Goal: Task Accomplishment & Management: Use online tool/utility

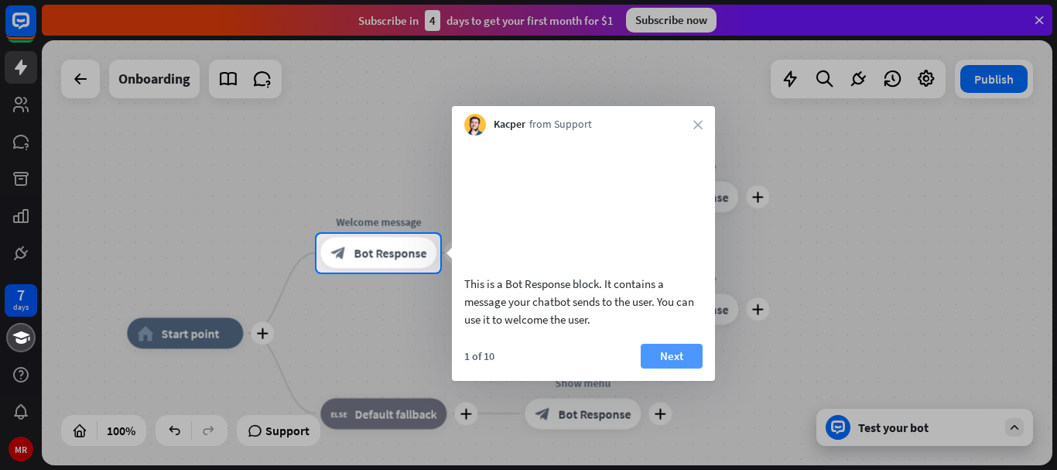
click at [656, 364] on button "Next" at bounding box center [672, 356] width 62 height 25
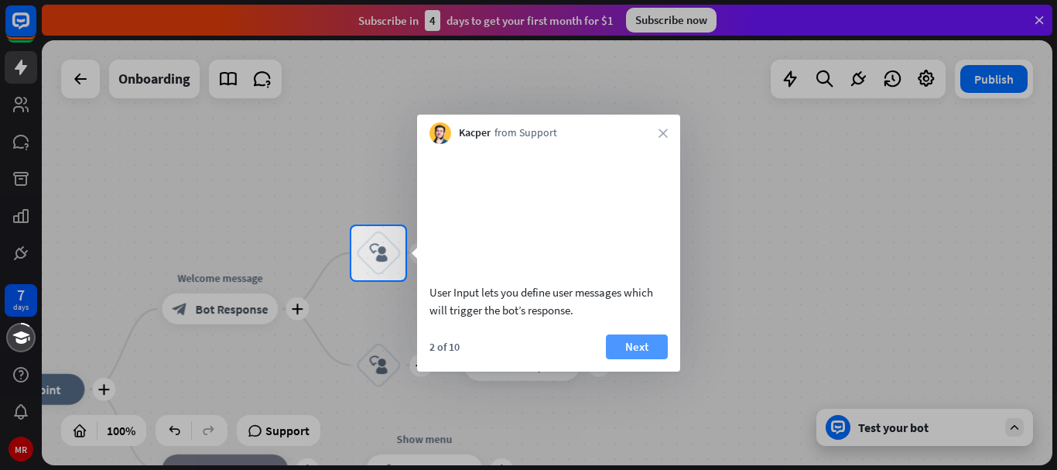
click at [634, 359] on button "Next" at bounding box center [637, 346] width 62 height 25
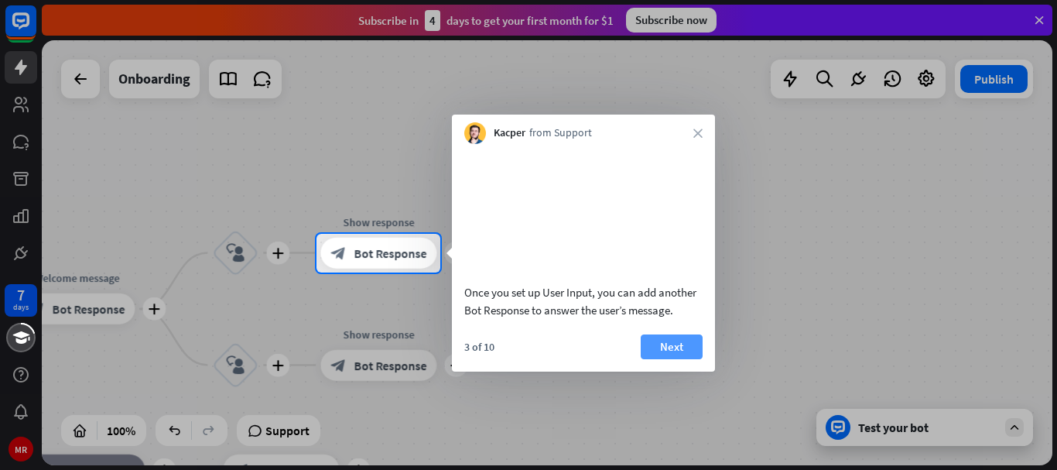
click at [669, 359] on button "Next" at bounding box center [672, 346] width 62 height 25
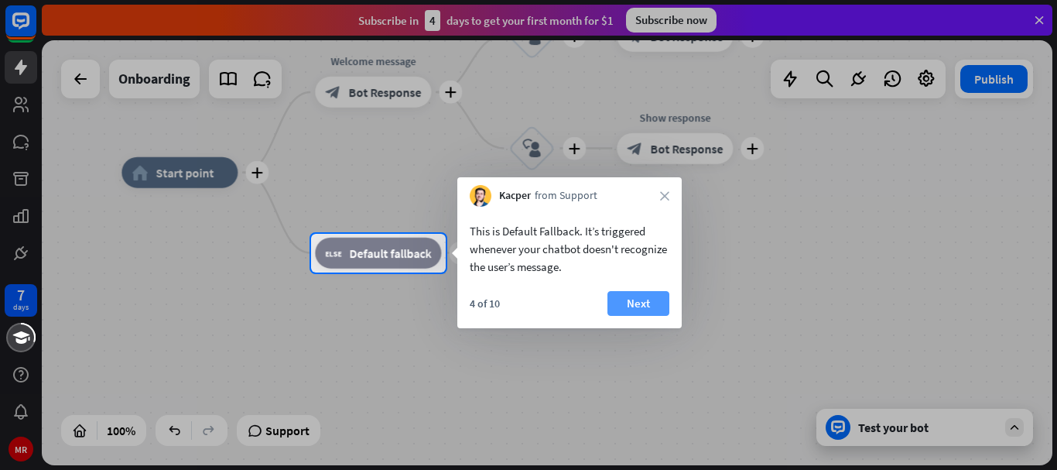
click at [642, 305] on button "Next" at bounding box center [639, 303] width 62 height 25
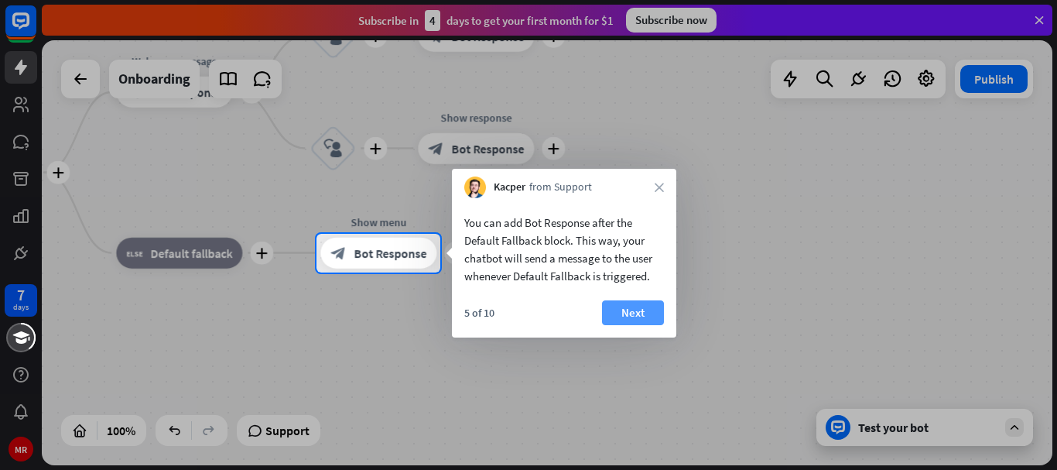
click at [629, 305] on button "Next" at bounding box center [633, 312] width 62 height 25
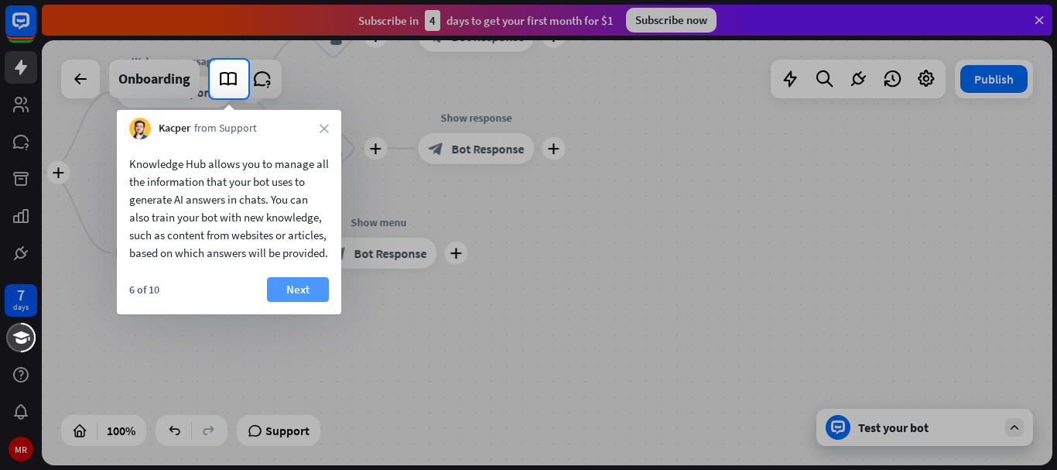
click at [310, 302] on button "Next" at bounding box center [298, 289] width 62 height 25
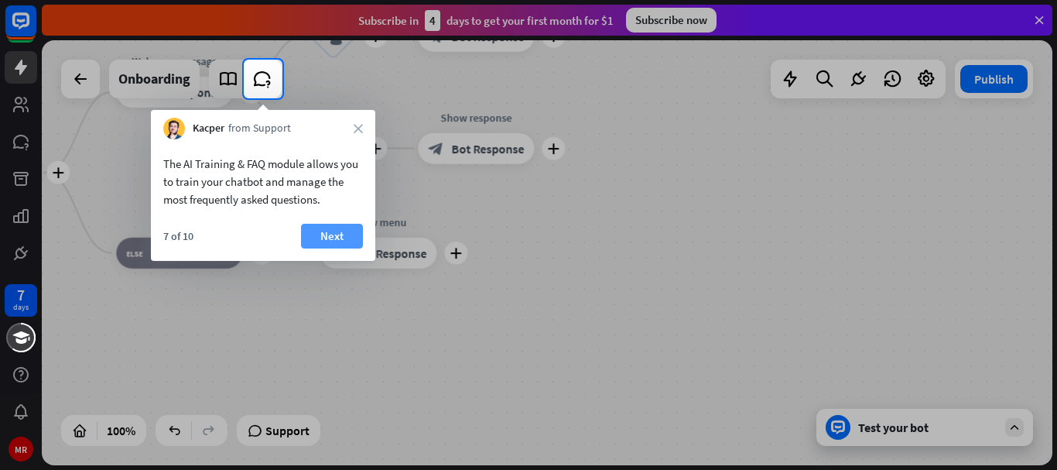
click at [329, 224] on button "Next" at bounding box center [332, 236] width 62 height 25
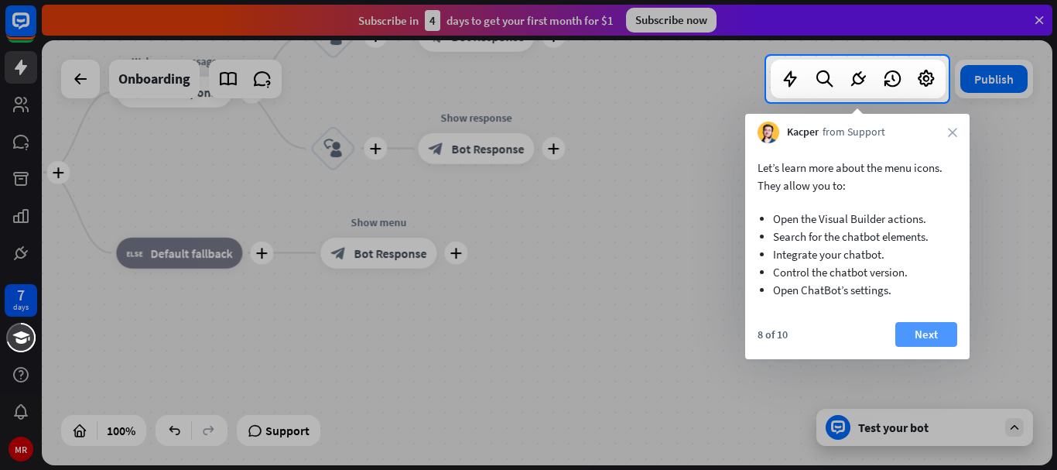
click at [919, 327] on button "Next" at bounding box center [926, 334] width 62 height 25
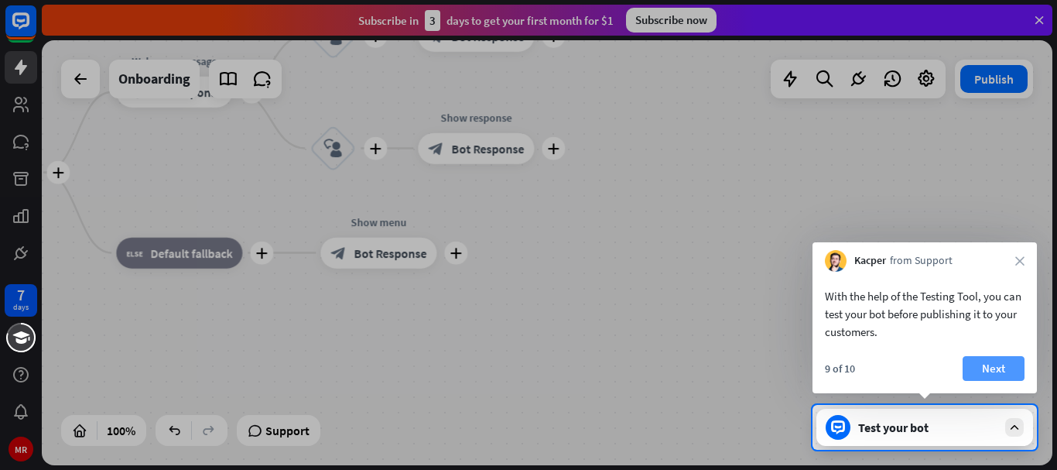
click at [1008, 357] on button "Next" at bounding box center [994, 368] width 62 height 25
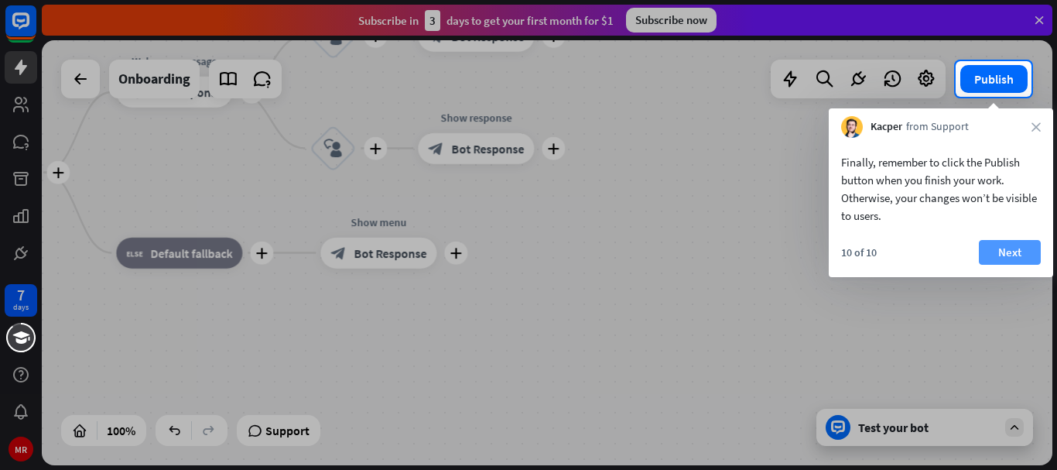
click at [1022, 251] on button "Next" at bounding box center [1010, 252] width 62 height 25
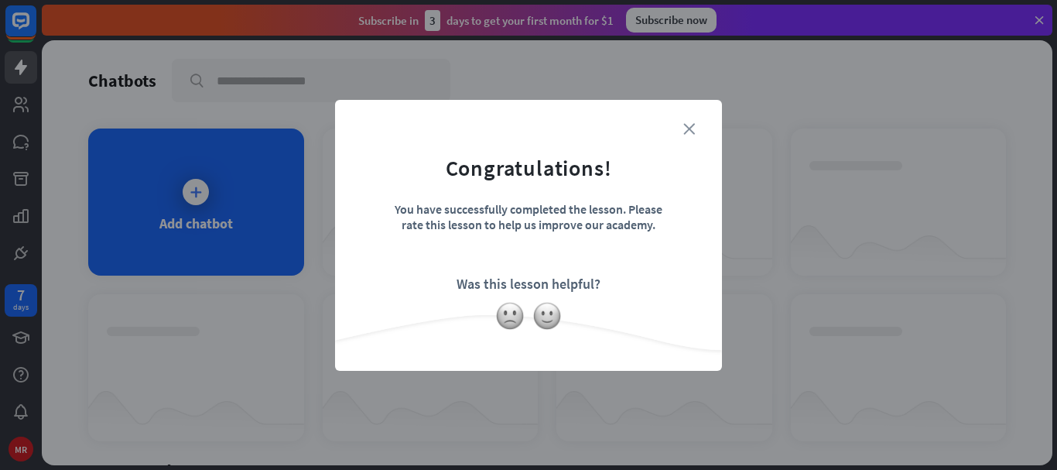
click at [690, 128] on icon "close" at bounding box center [689, 129] width 12 height 12
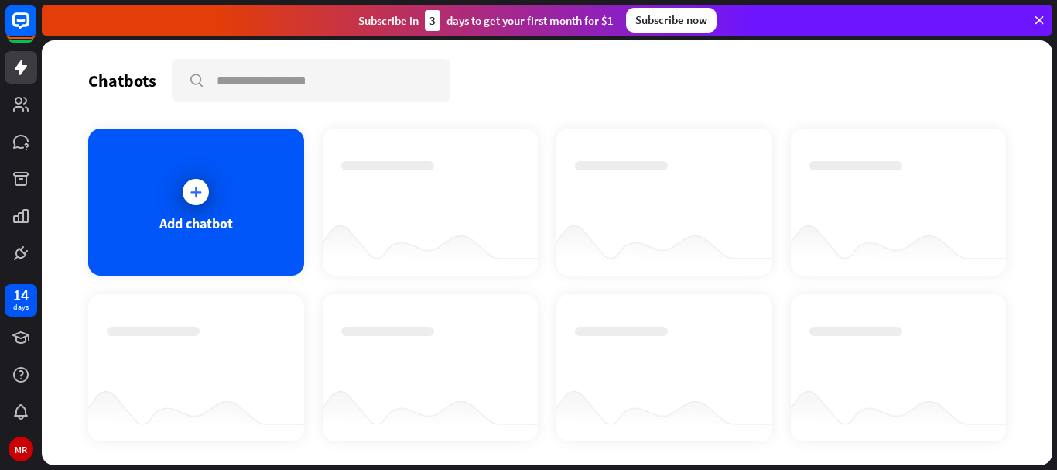
click at [188, 194] on icon at bounding box center [195, 191] width 15 height 15
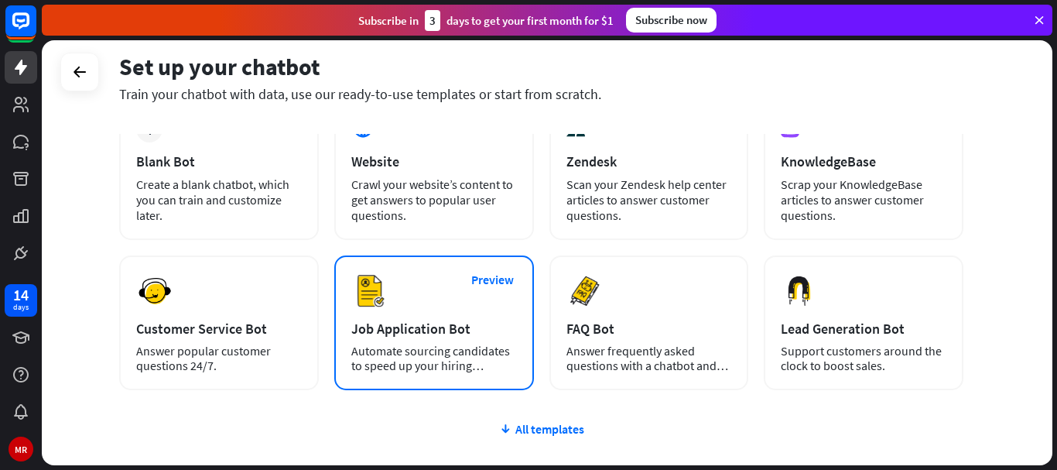
scroll to position [77, 0]
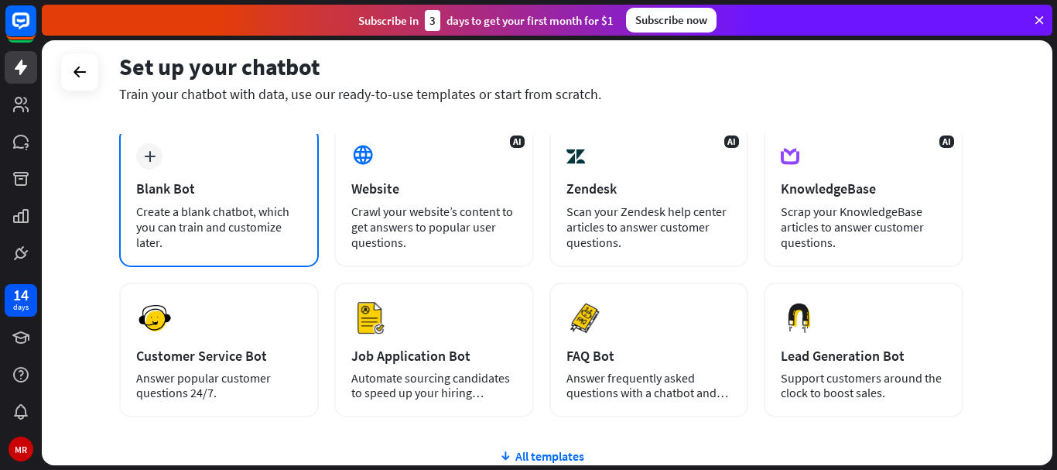
click at [222, 223] on div "Create a blank chatbot, which you can train and customize later." at bounding box center [219, 227] width 166 height 46
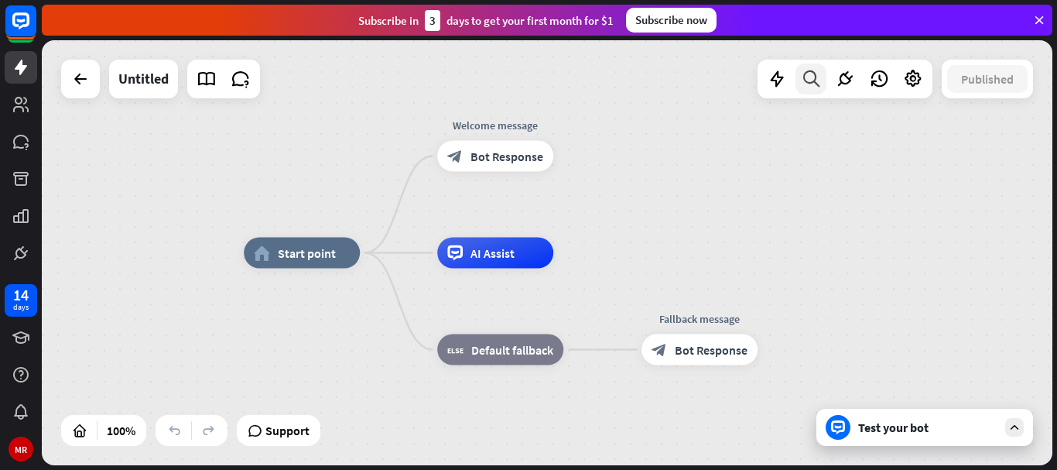
click at [806, 78] on icon at bounding box center [811, 79] width 21 height 20
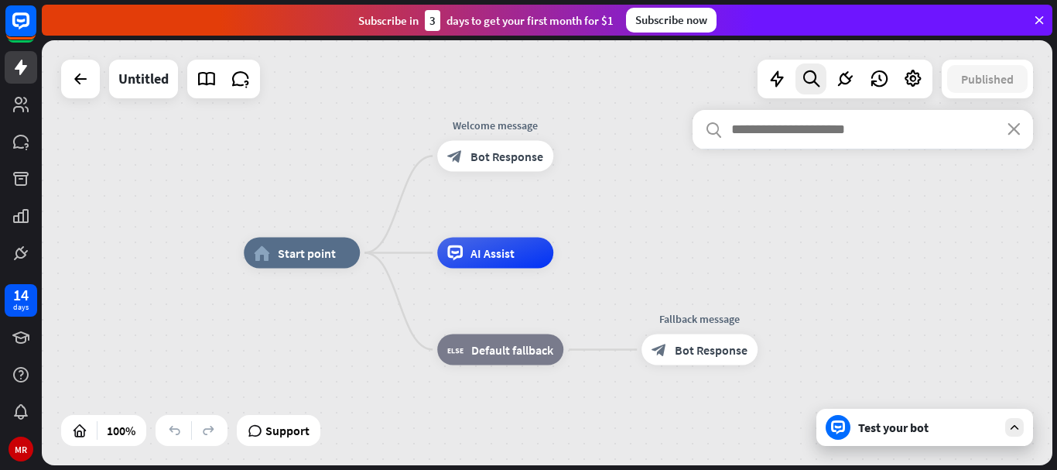
click at [800, 128] on input "text" at bounding box center [863, 129] width 341 height 39
click at [844, 87] on icon at bounding box center [845, 79] width 20 height 20
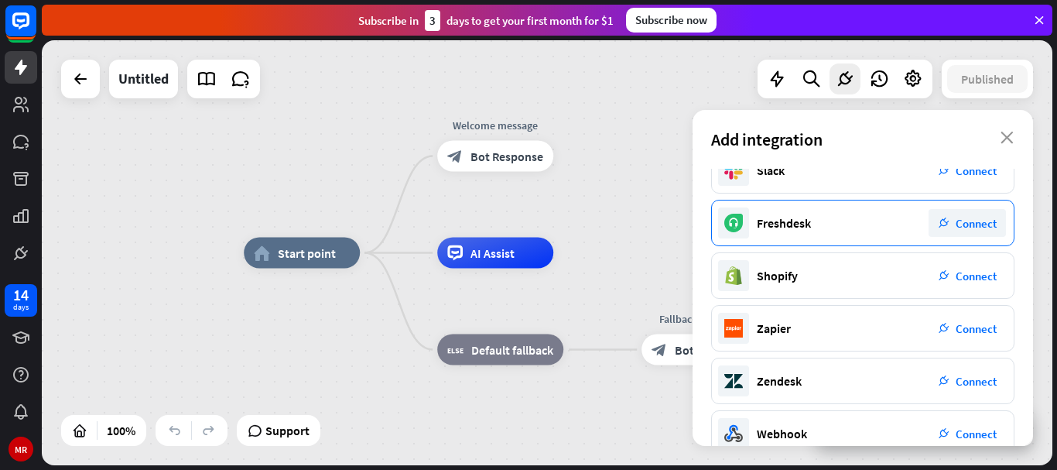
scroll to position [314, 0]
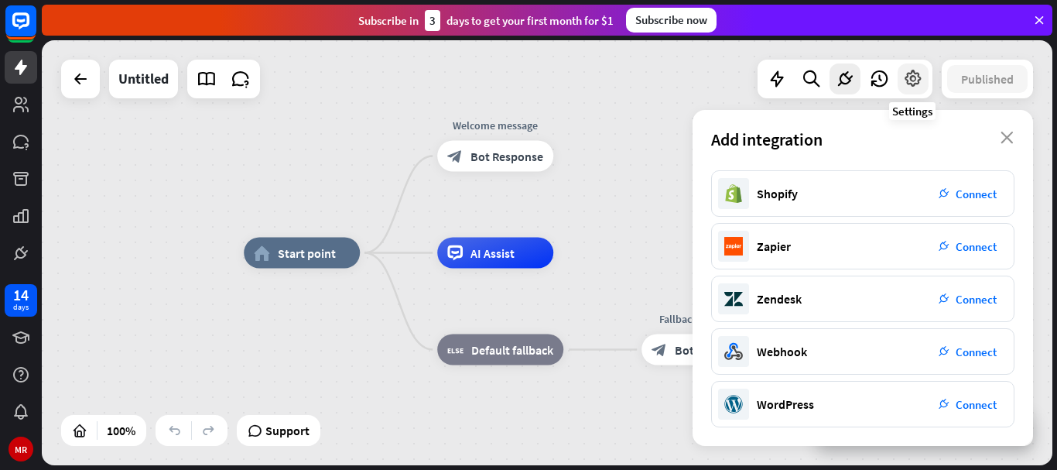
click at [905, 78] on icon at bounding box center [913, 79] width 20 height 20
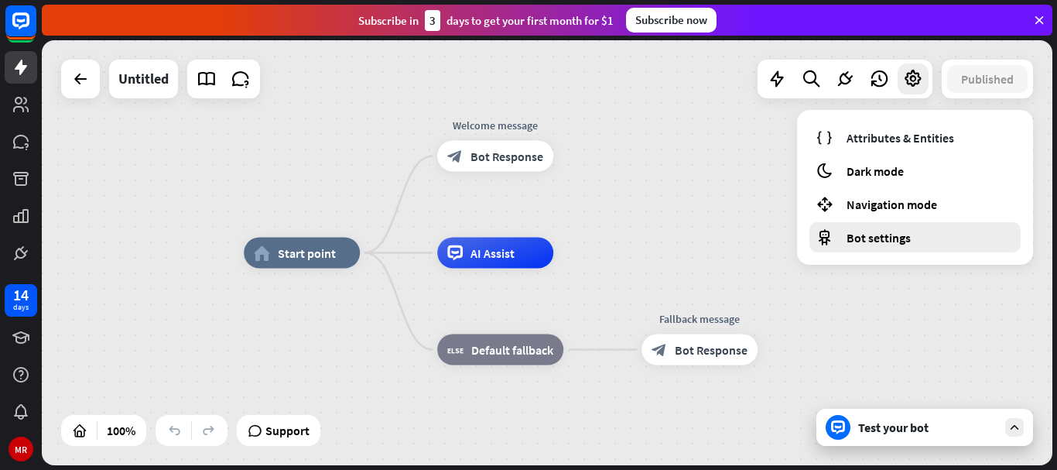
click at [896, 230] on span "Bot settings" at bounding box center [879, 237] width 64 height 15
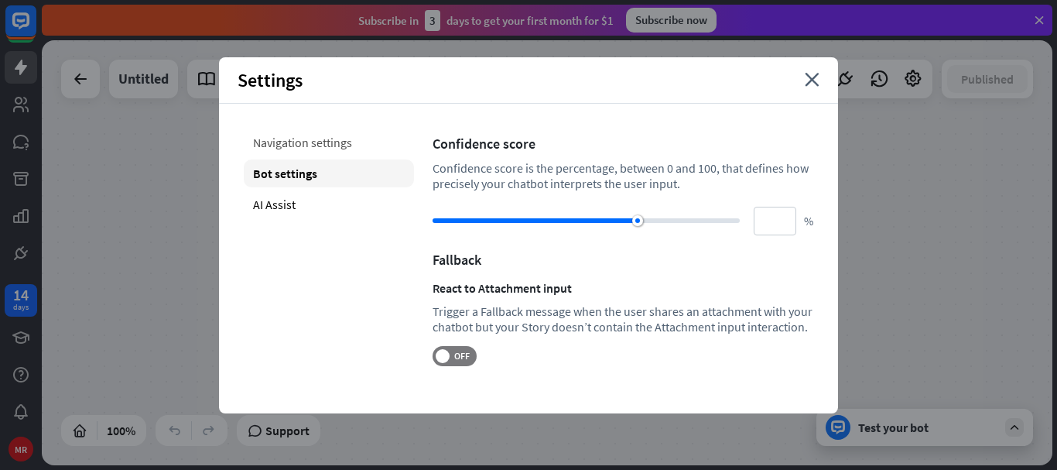
click at [329, 138] on div "Navigation settings" at bounding box center [329, 142] width 170 height 28
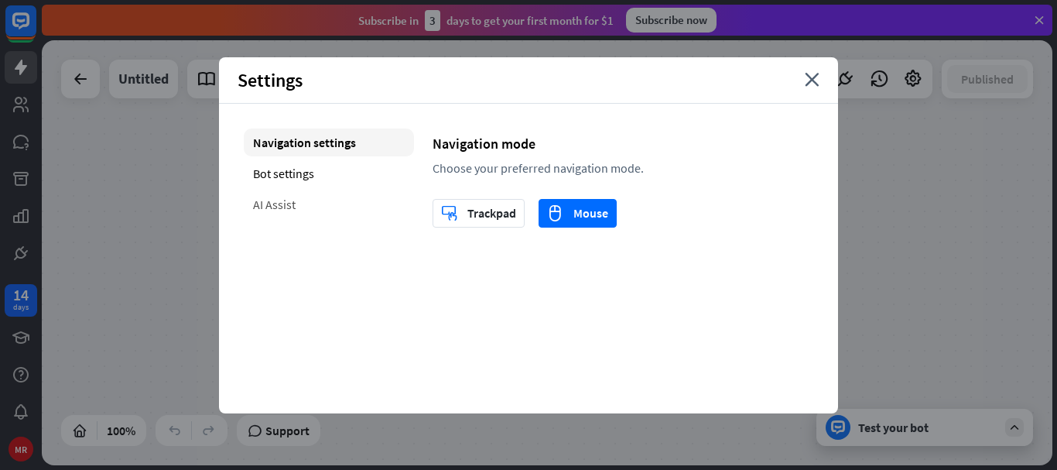
click at [278, 210] on div "AI Assist" at bounding box center [329, 204] width 170 height 28
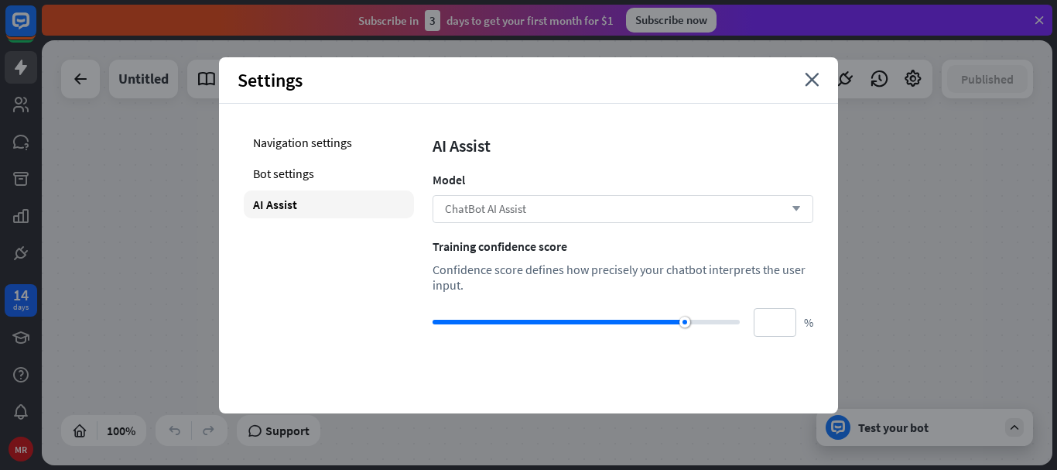
click at [614, 202] on div "ChatBot AI Assist arrow_down" at bounding box center [623, 209] width 381 height 28
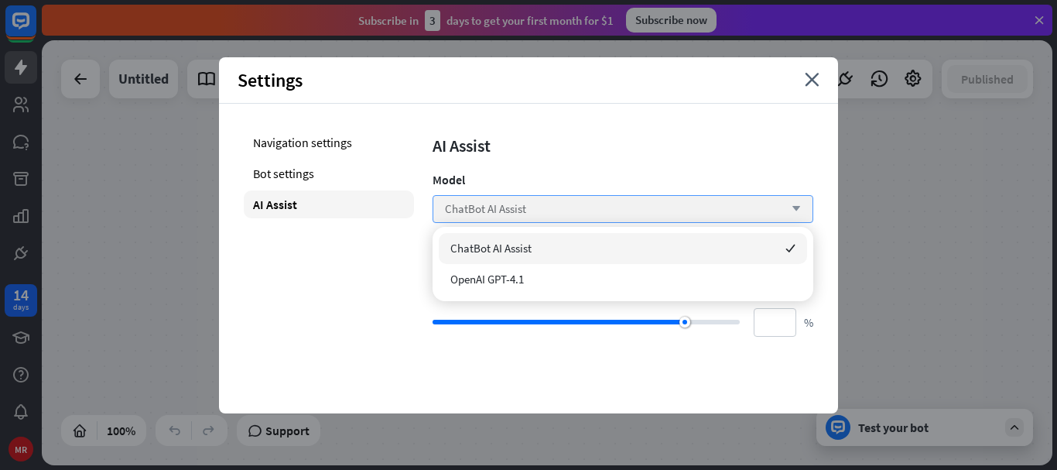
click at [614, 202] on div "ChatBot AI Assist arrow_down" at bounding box center [623, 209] width 381 height 28
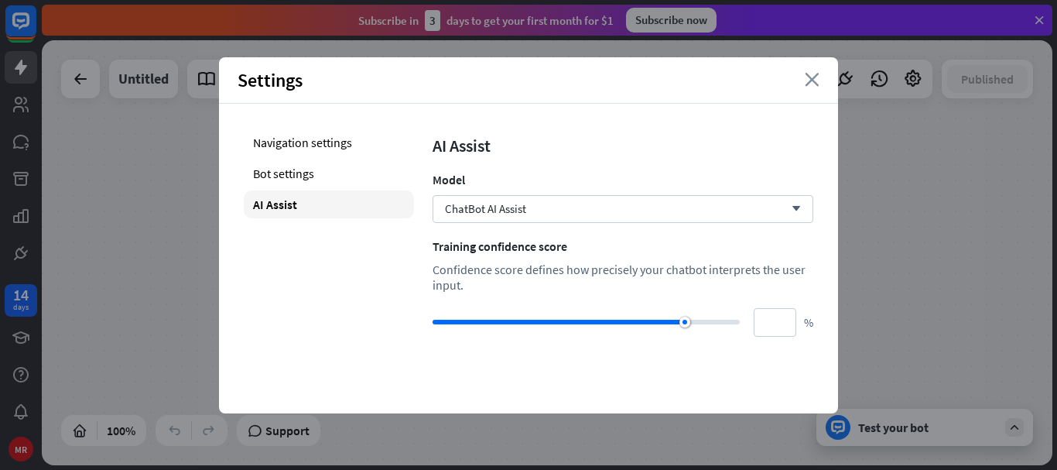
click at [816, 76] on icon "close" at bounding box center [812, 80] width 15 height 14
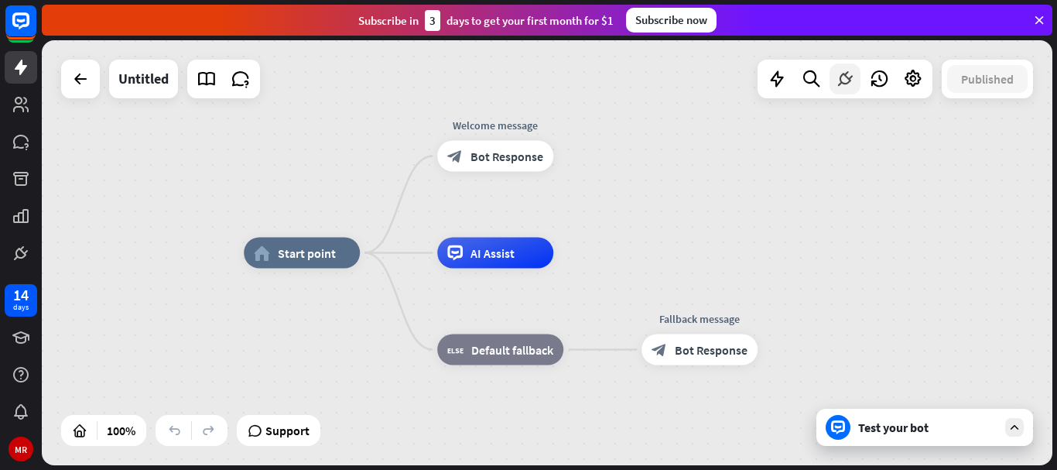
click at [841, 84] on icon at bounding box center [845, 79] width 20 height 20
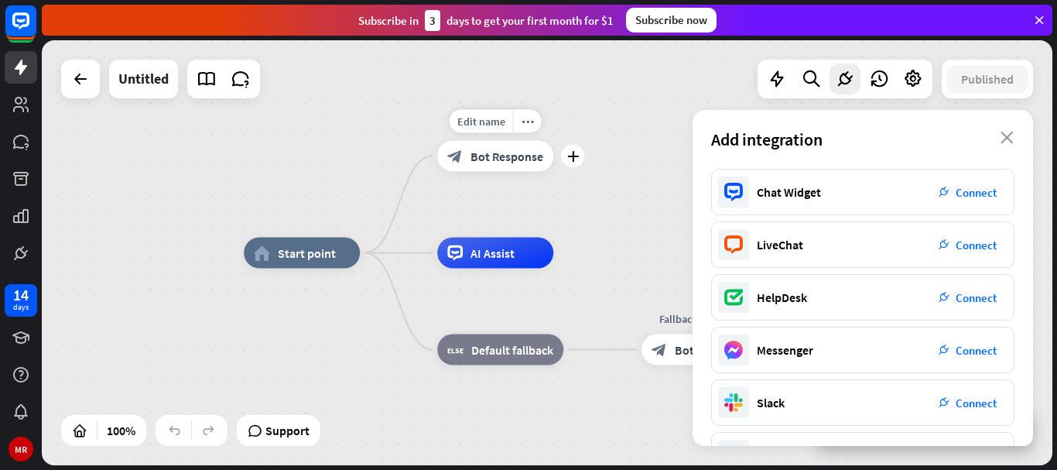
click at [511, 153] on span "Bot Response" at bounding box center [507, 156] width 73 height 15
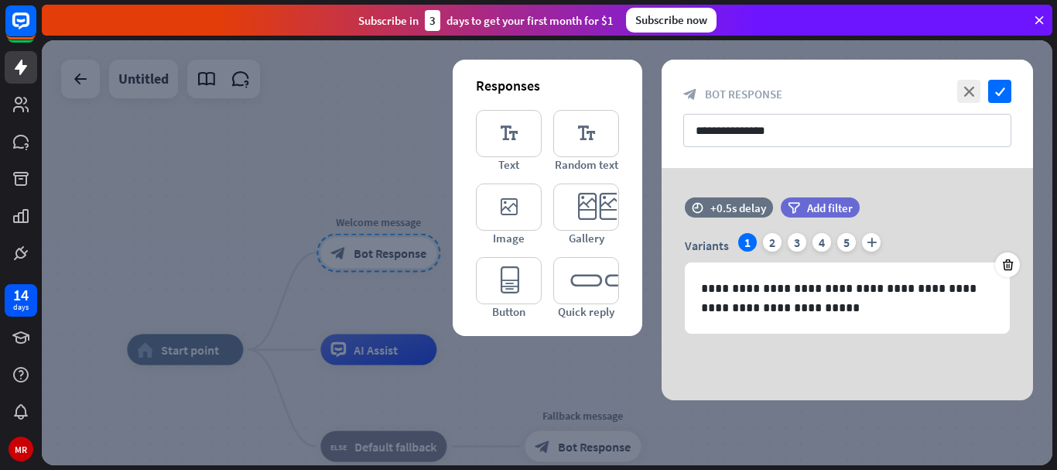
click at [397, 144] on div at bounding box center [547, 252] width 1011 height 425
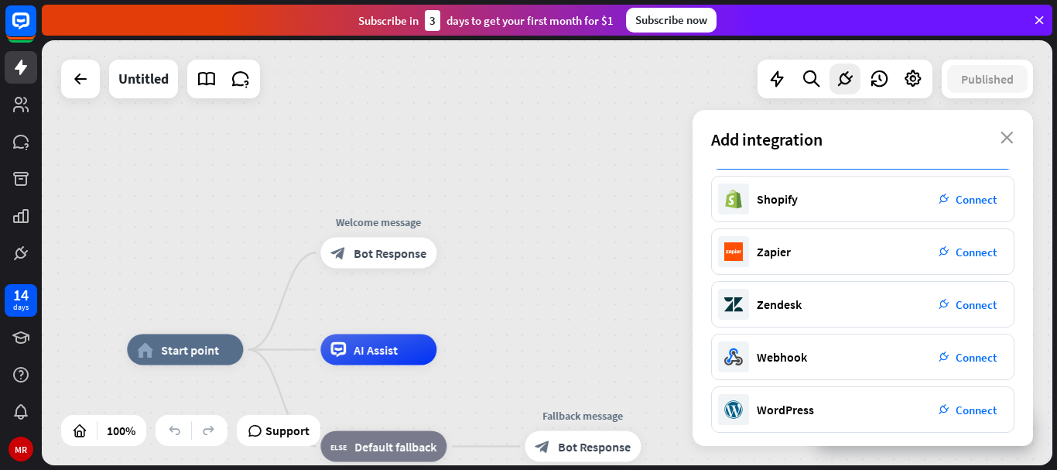
scroll to position [314, 0]
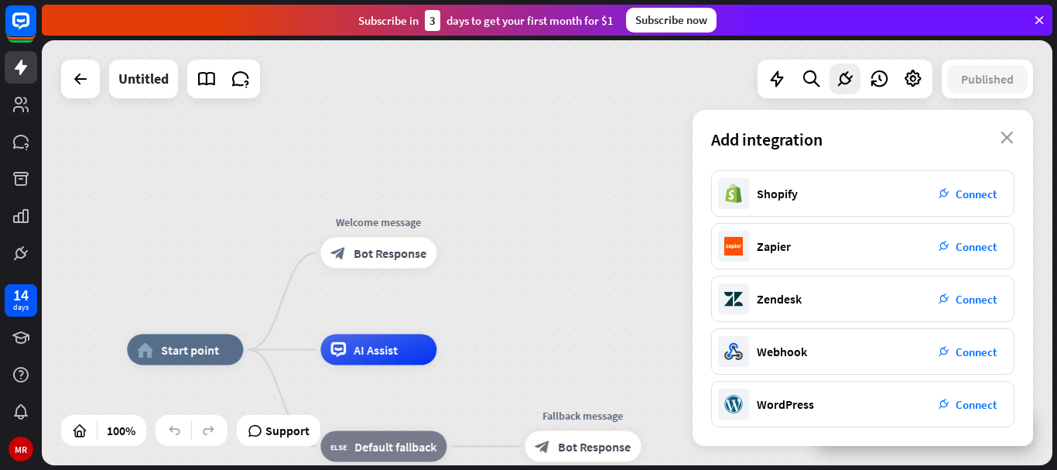
click at [475, 122] on div "home_2 Start point Welcome message block_bot_response Bot Response AI Assist bl…" at bounding box center [547, 252] width 1011 height 425
click at [22, 248] on icon at bounding box center [22, 248] width 4 height 5
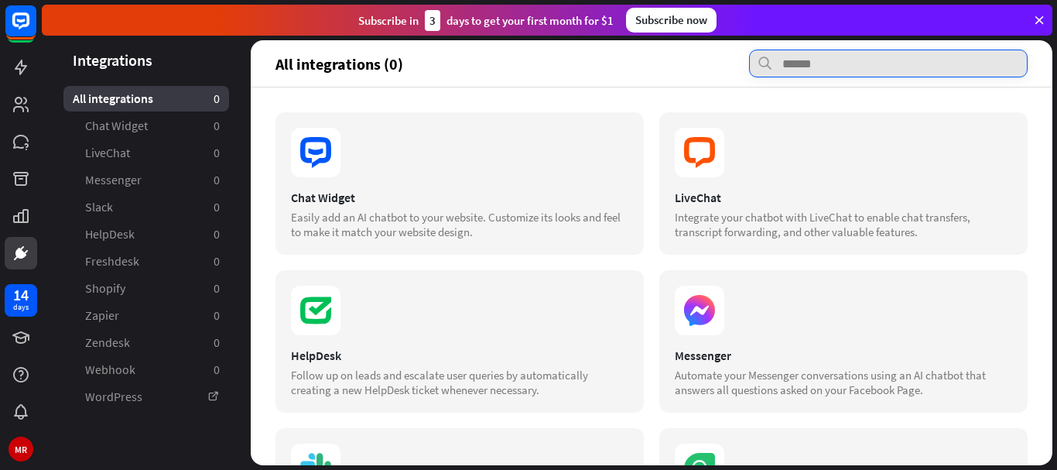
click at [909, 53] on input "text" at bounding box center [888, 64] width 279 height 28
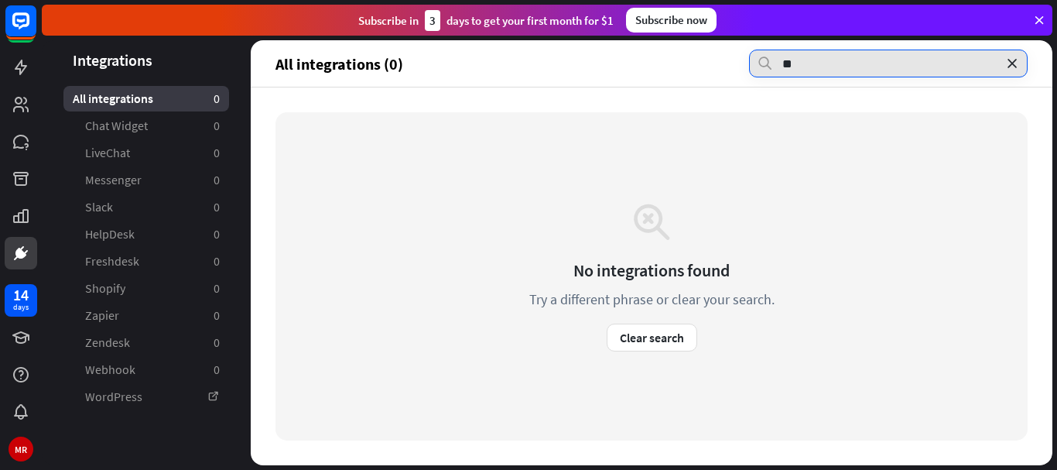
type input "*"
